Goal: Information Seeking & Learning: Learn about a topic

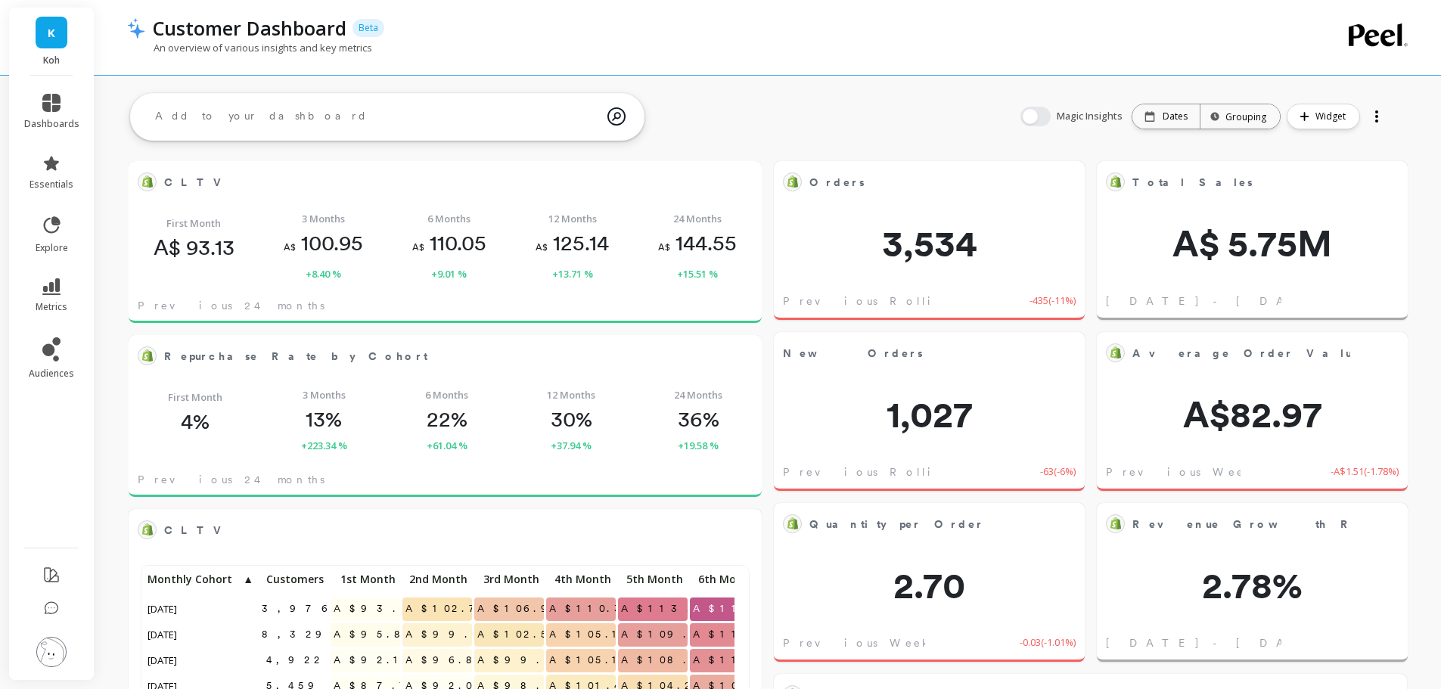
scroll to position [405, 578]
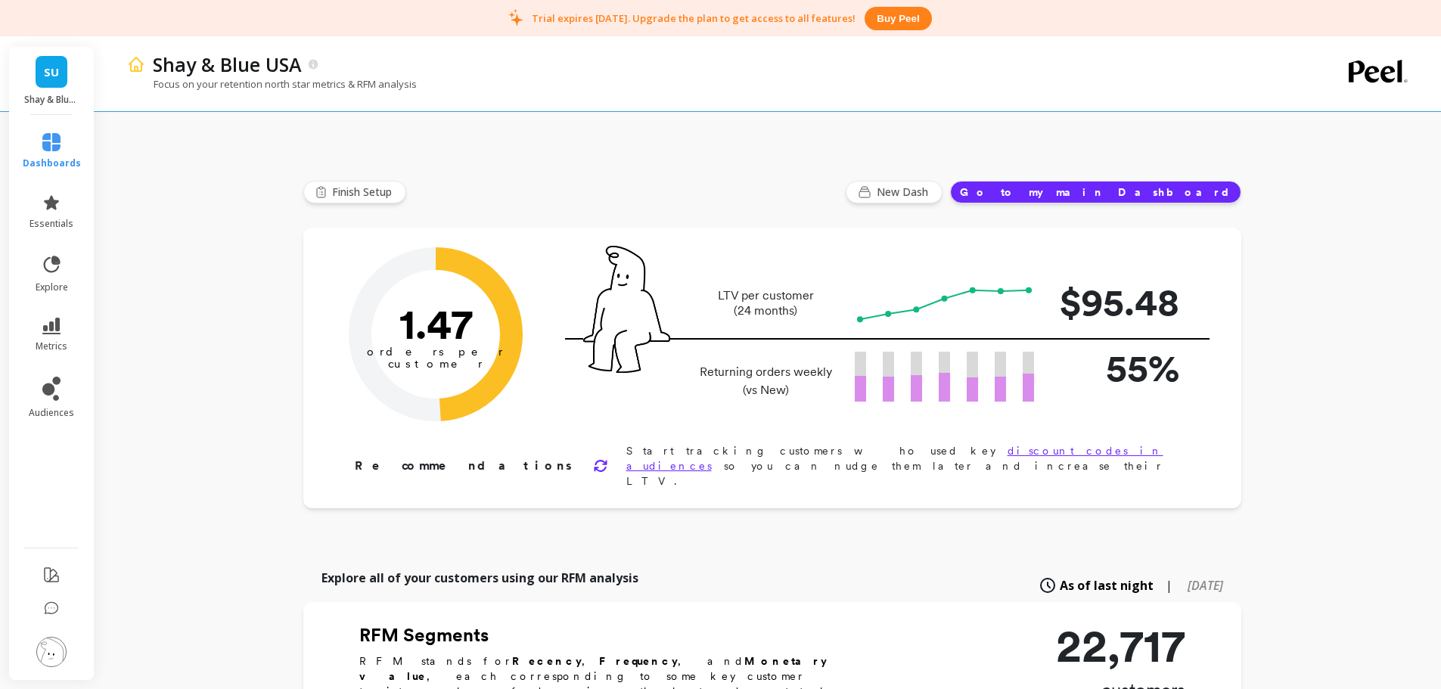
click at [45, 193] on li "essentials" at bounding box center [52, 212] width 76 height 54
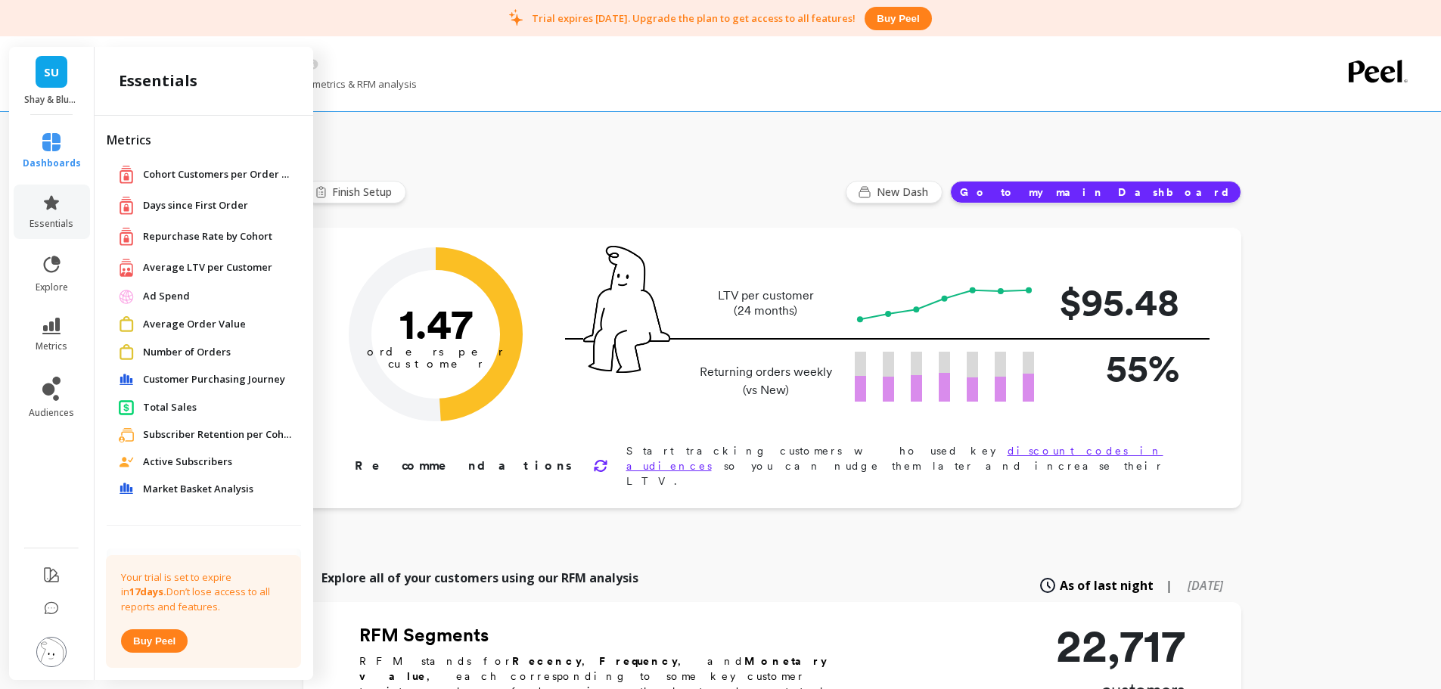
click at [206, 265] on span "Average LTV per Customer" at bounding box center [207, 267] width 129 height 15
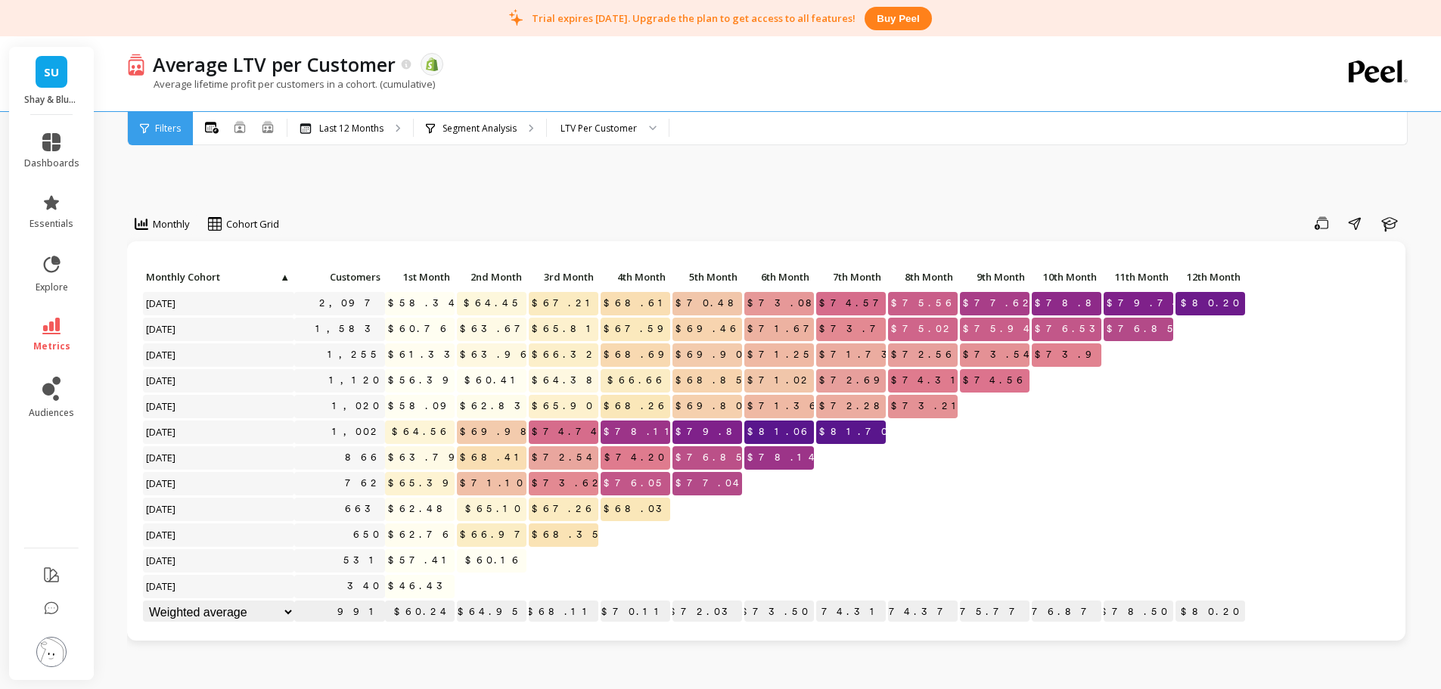
click at [402, 67] on icon at bounding box center [407, 64] width 10 height 10
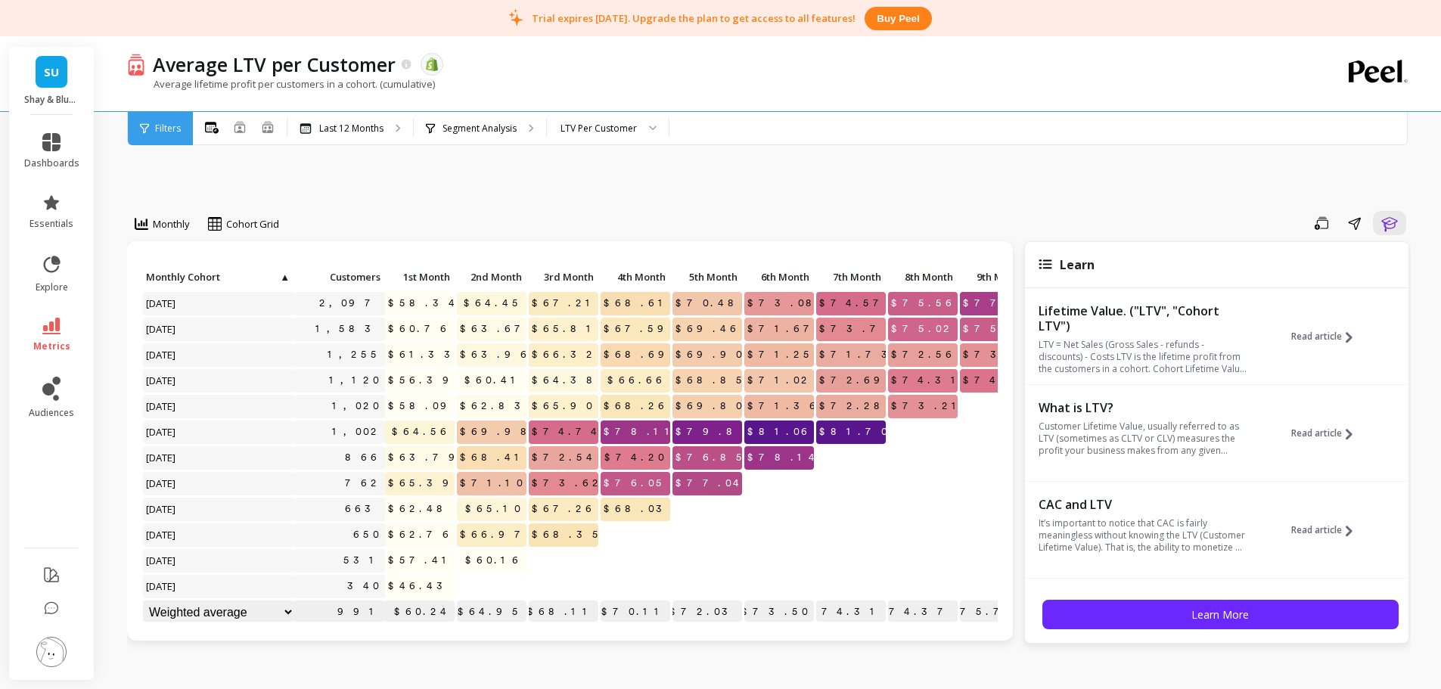
click at [1174, 434] on p "Customer Lifetime Value, usually referred to as LTV (sometimes as CLTV or CLV) …" at bounding box center [1142, 438] width 208 height 36
click at [1308, 436] on span "Read article" at bounding box center [1316, 433] width 51 height 12
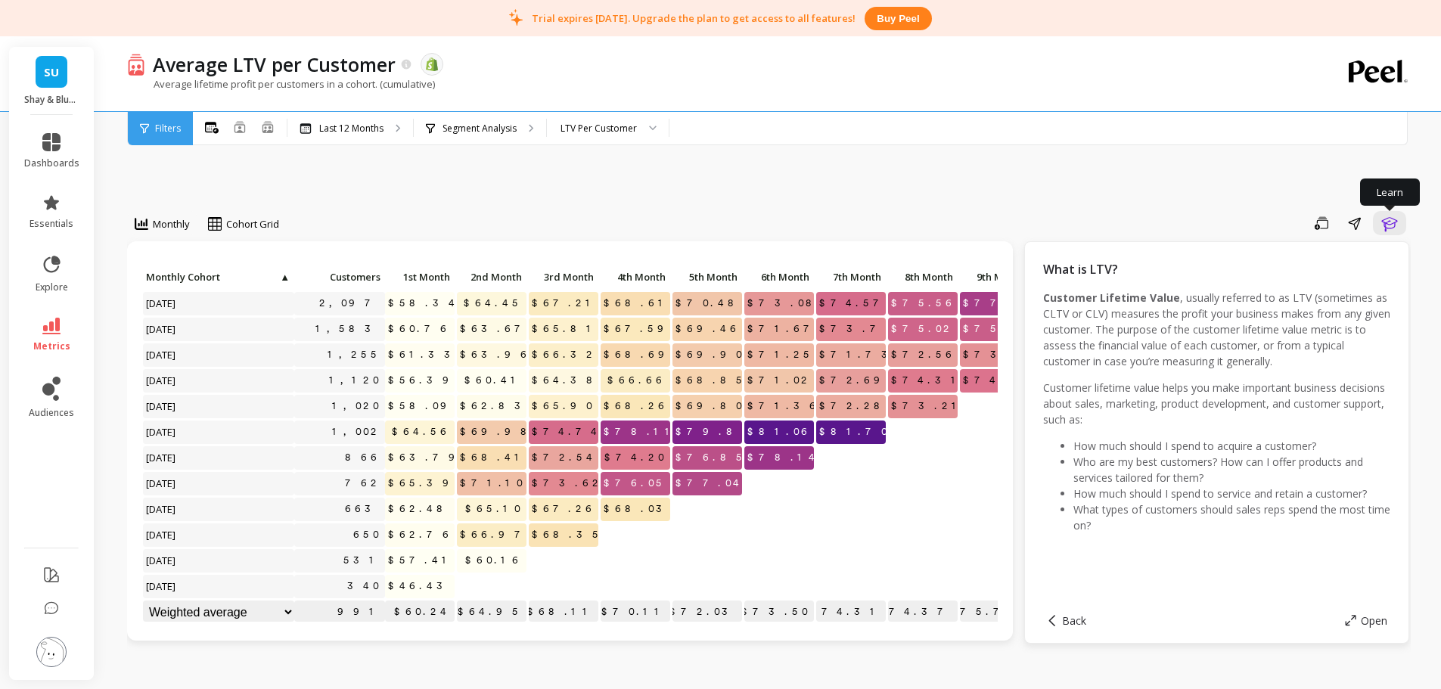
click at [1383, 219] on icon "button" at bounding box center [1389, 223] width 18 height 18
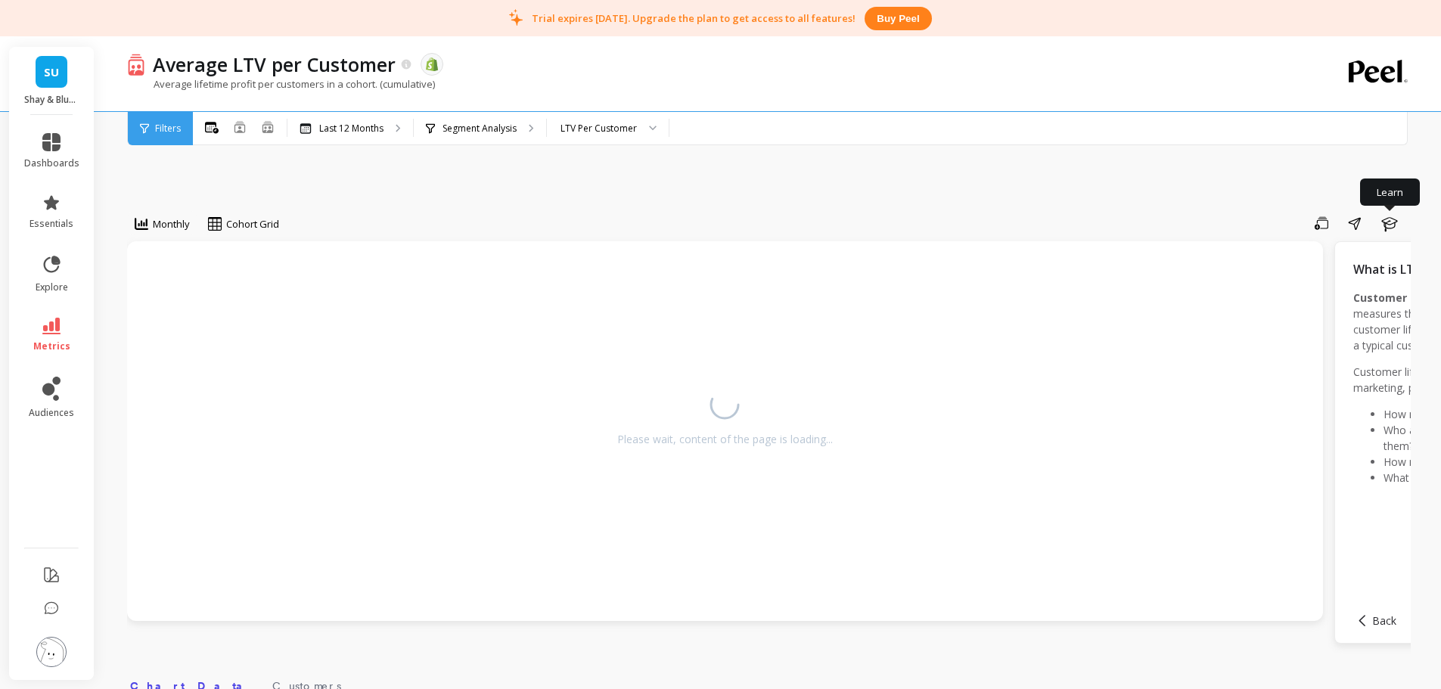
click at [1385, 220] on icon "button" at bounding box center [1389, 223] width 18 height 18
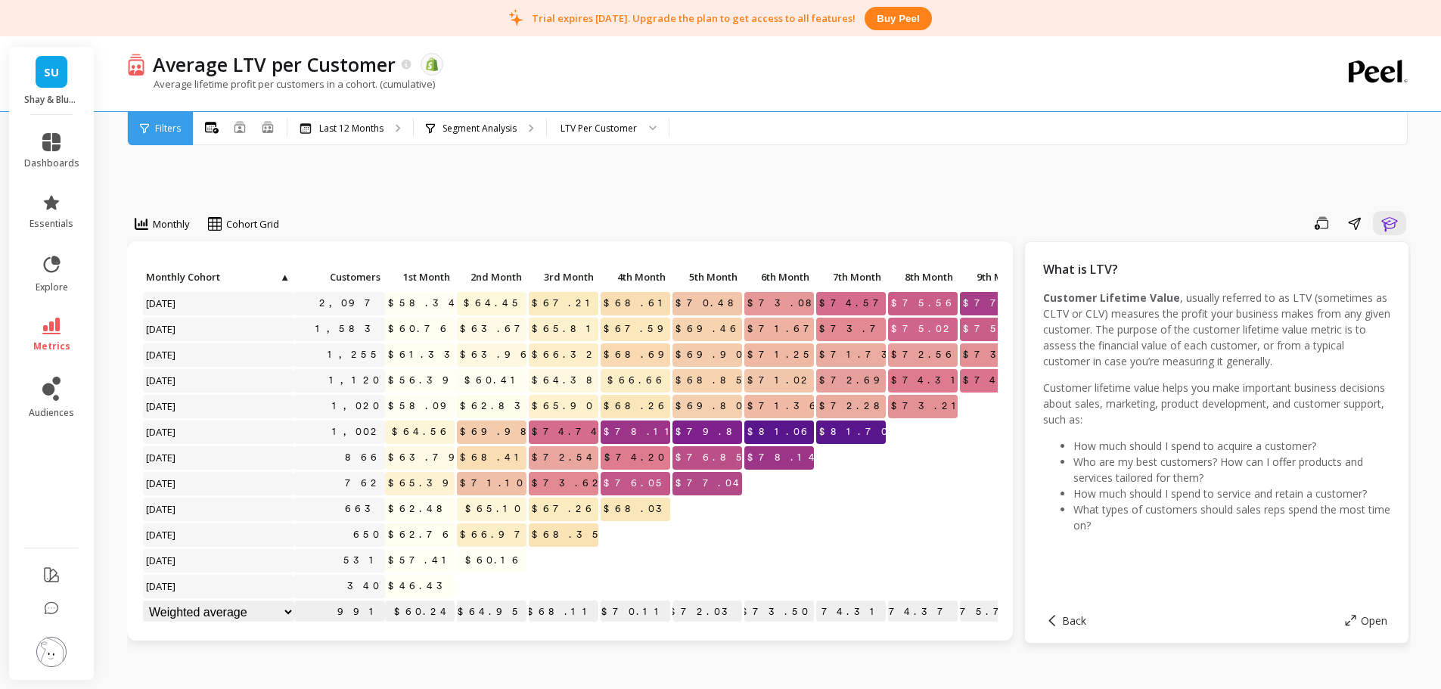
click at [405, 64] on icon at bounding box center [407, 64] width 10 height 10
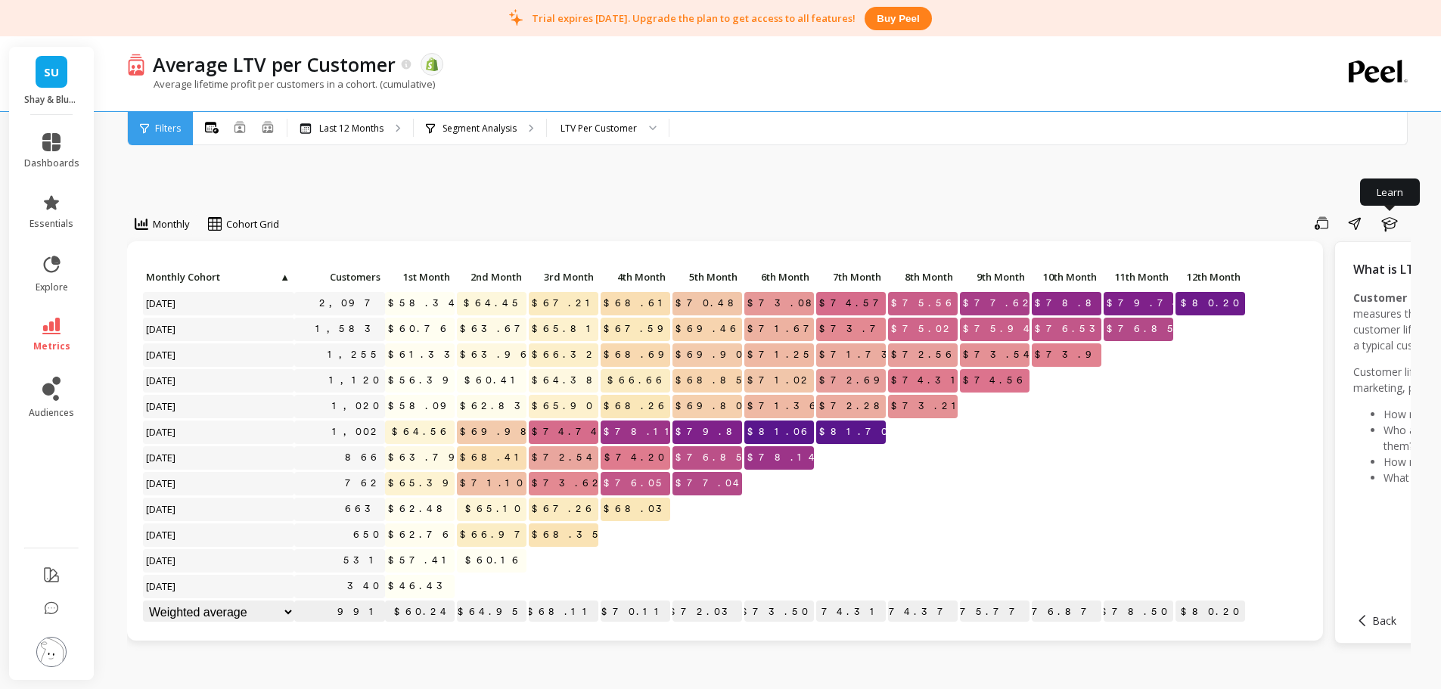
click at [1389, 219] on icon "button" at bounding box center [1389, 223] width 18 height 18
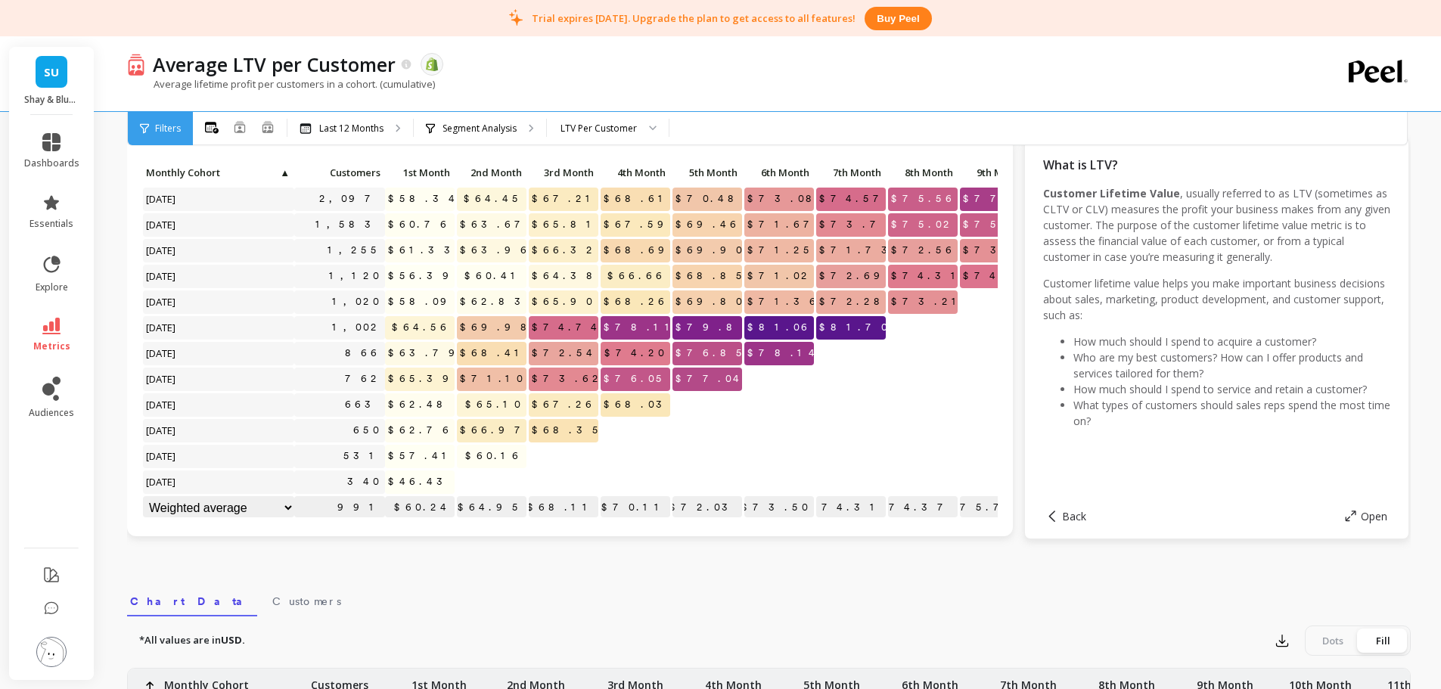
scroll to position [302, 0]
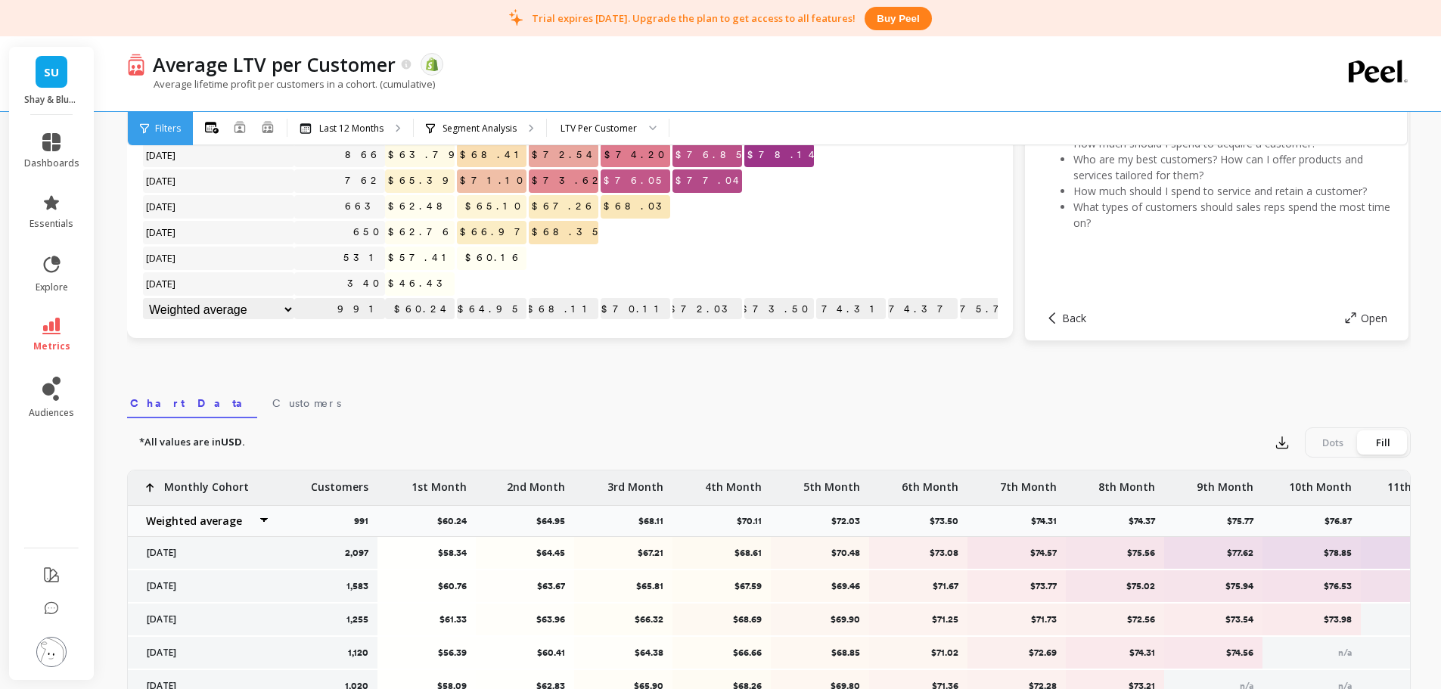
click at [1076, 318] on span "Back" at bounding box center [1074, 318] width 24 height 14
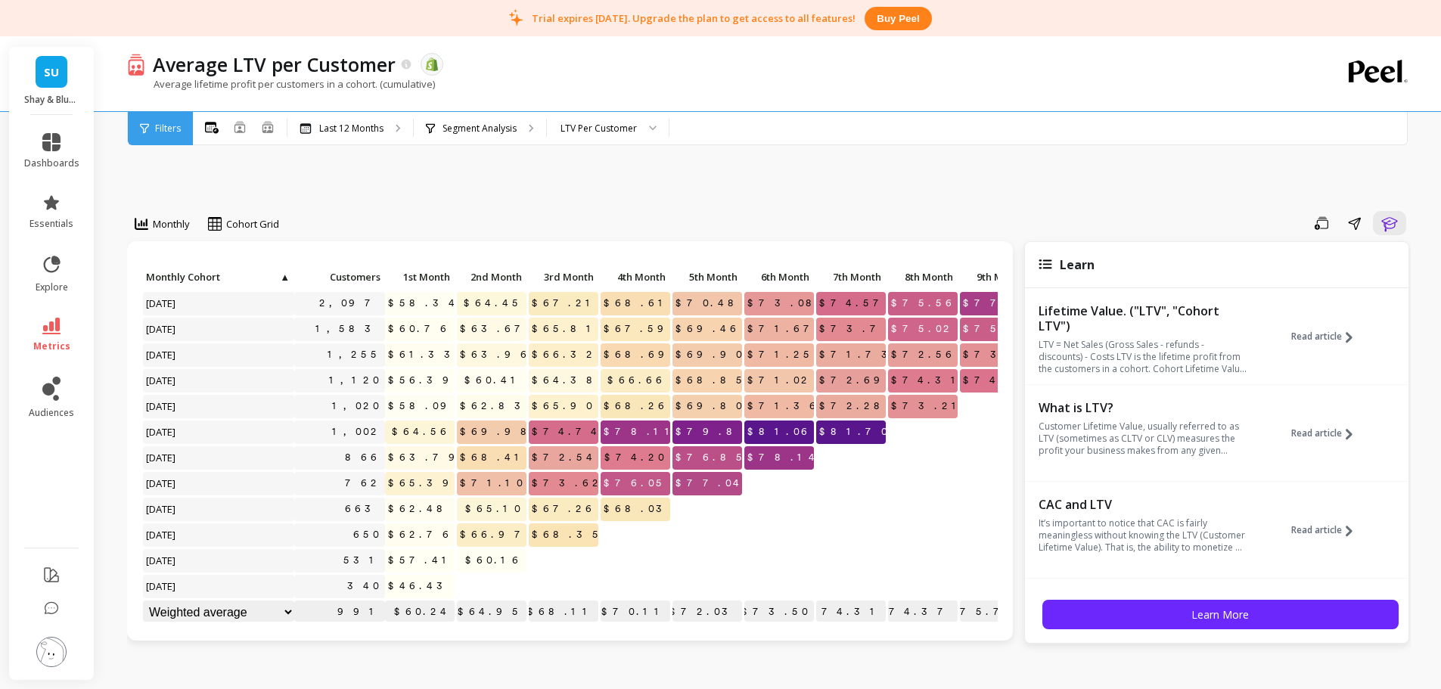
click at [1328, 334] on span "Read article" at bounding box center [1316, 336] width 51 height 12
